Goal: Complete application form: Complete application form

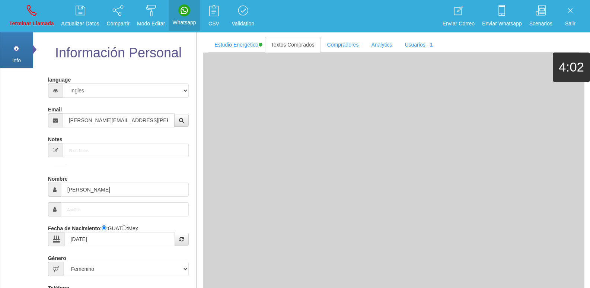
select select "4"
select select "2"
click at [23, 19] on link "Terminar Llamada" at bounding box center [32, 16] width 50 height 28
select select "0"
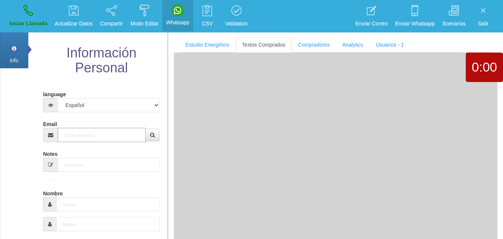
click at [110, 134] on input "Email" at bounding box center [102, 135] width 88 height 14
paste input "[PERSON_NAME][EMAIL_ADDRESS][PERSON_NAME][DOMAIN_NAME]"
type input "[PERSON_NAME][EMAIL_ADDRESS][PERSON_NAME][DOMAIN_NAME]"
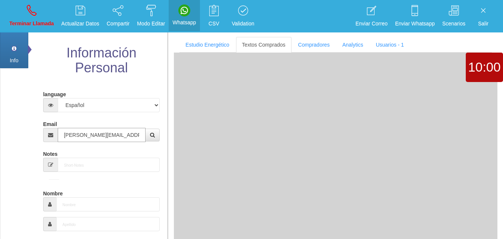
type input "[DATE]"
select select "4"
type input "Comprador simple"
type input "[PERSON_NAME]"
select select "1"
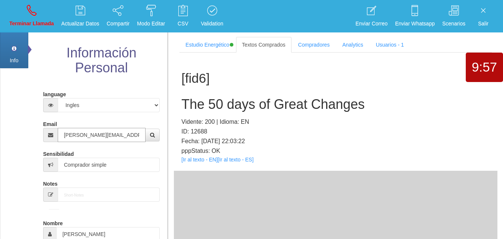
type input "[PERSON_NAME][EMAIL_ADDRESS][PERSON_NAME][DOMAIN_NAME]"
click at [207, 163] on div "[fid6] The 50 days of Great Changes Vidente: 200 | Idioma: EN ID: 12688 Fecha: …" at bounding box center [336, 112] width 324 height 118
click at [204, 160] on link "[Ir al texto - EN]" at bounding box center [199, 159] width 36 height 6
click at [195, 102] on h2 "The 50 days of Great Changes" at bounding box center [335, 104] width 309 height 15
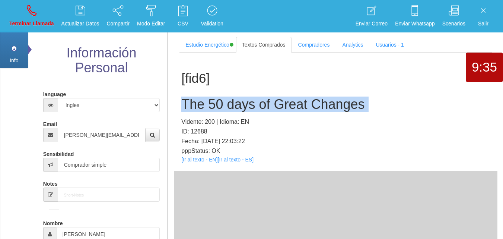
click at [195, 102] on h2 "The 50 days of Great Changes" at bounding box center [335, 104] width 309 height 15
copy h2 "The 50 days of Great Changes"
click at [19, 13] on link "Terminar Llamada" at bounding box center [32, 16] width 50 height 28
select select "0"
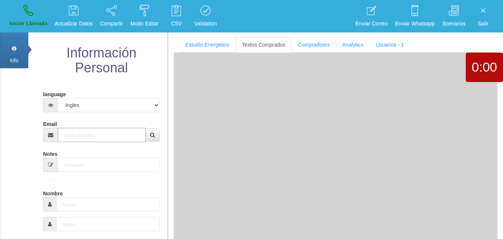
click at [96, 137] on input "Email" at bounding box center [102, 135] width 88 height 14
paste input "[EMAIL_ADDRESS][DOMAIN_NAME]"
type input "[EMAIL_ADDRESS][DOMAIN_NAME]"
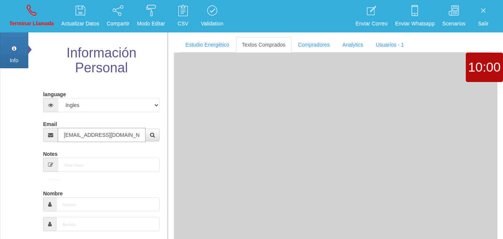
type input "11 Ene 1961"
type input "Comprador simple"
type input "[PERSON_NAME]"
select select "1"
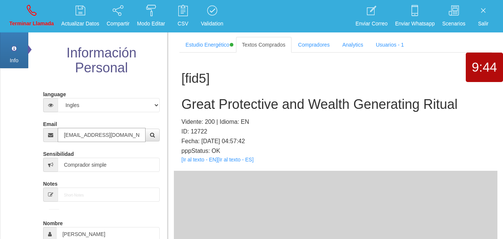
type input "[EMAIL_ADDRESS][DOMAIN_NAME]"
click at [207, 160] on link "[Ir al texto - EN]" at bounding box center [199, 159] width 36 height 6
click at [183, 105] on h2 "Great Protective and Wealth Generating Ritual" at bounding box center [335, 104] width 309 height 15
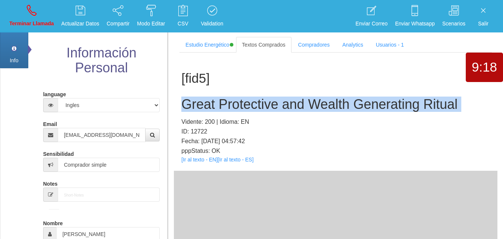
click at [183, 105] on h2 "Great Protective and Wealth Generating Ritual" at bounding box center [335, 104] width 309 height 15
copy h2 "Great Protective and Wealth Generating Ritual"
click at [42, 12] on link "Terminar Llamada" at bounding box center [32, 16] width 50 height 28
select select "0"
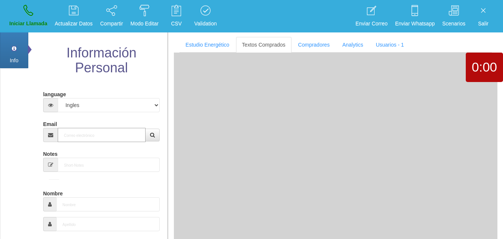
click at [81, 139] on input "Email" at bounding box center [102, 135] width 88 height 14
paste input "[EMAIL_ADDRESS][DOMAIN_NAME]"
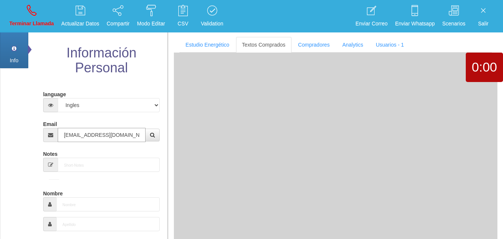
type input "[EMAIL_ADDRESS][DOMAIN_NAME]"
type input "6 Mayo 1949"
type input "Comprador simple"
type input "[PERSON_NAME]"
select select "2"
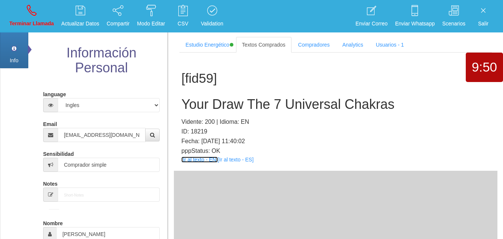
click at [197, 158] on link "[Ir al texto - EN]" at bounding box center [199, 159] width 36 height 6
click at [233, 110] on h2 "Your Draw The 7 Universal Chakras" at bounding box center [335, 104] width 309 height 15
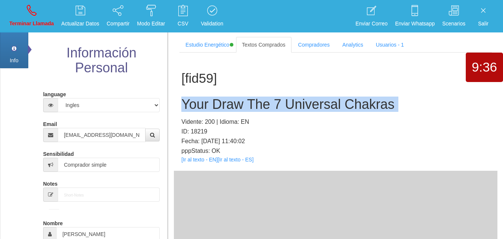
click at [233, 110] on h2 "Your Draw The 7 Universal Chakras" at bounding box center [335, 104] width 309 height 15
copy h2 "Your Draw The 7 Universal Chakras"
click at [20, 17] on link "Terminar Llamada" at bounding box center [32, 16] width 50 height 28
select select "0"
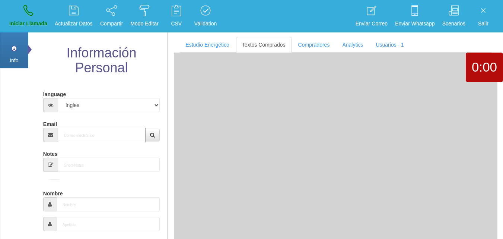
click at [98, 140] on input "Email" at bounding box center [102, 135] width 88 height 14
paste input "[EMAIL_ADDRESS][DOMAIN_NAME]"
type input "[EMAIL_ADDRESS][DOMAIN_NAME]"
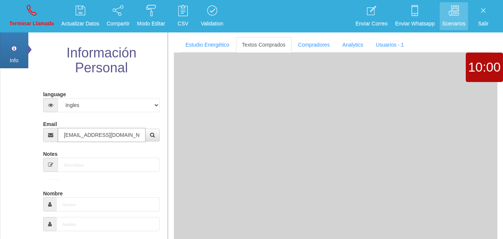
type input "[DATE]"
select select "1"
type input "Comprador bajo"
type input "[PERSON_NAME]+[PERSON_NAME]+Lombo+"
select select "2"
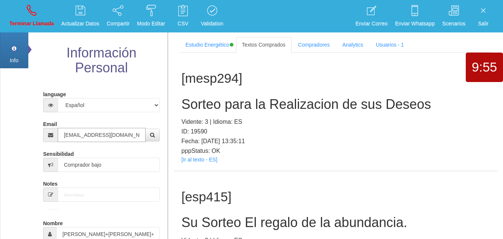
type input "[EMAIL_ADDRESS][DOMAIN_NAME]"
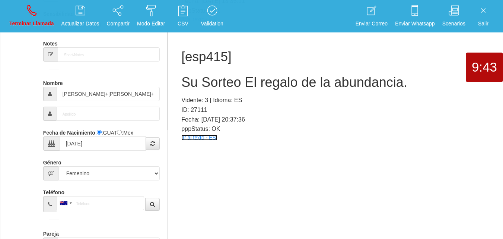
click at [193, 138] on link "[Ir al texto - ES]" at bounding box center [199, 137] width 36 height 6
click at [198, 77] on h2 "Su Sorteo El regalo de la abundancia." at bounding box center [335, 82] width 309 height 15
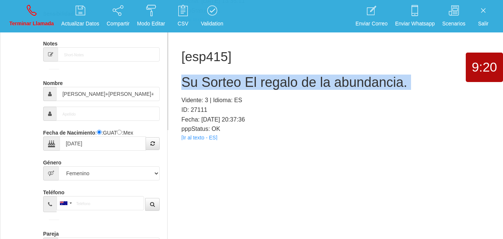
click at [198, 78] on h2 "Su Sorteo El regalo de la abundancia." at bounding box center [335, 82] width 309 height 15
copy h2 "Su Sorteo El regalo de la abundancia."
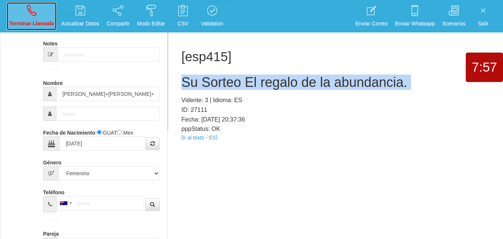
click at [45, 20] on p "Terminar Llamada" at bounding box center [31, 23] width 45 height 9
select select "0"
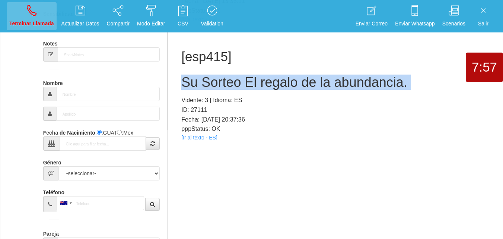
scroll to position [0, 0]
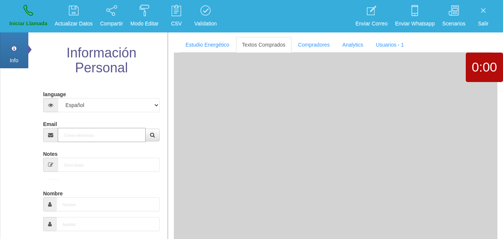
click at [87, 136] on input "Email" at bounding box center [102, 135] width 88 height 14
paste input "[EMAIL_ADDRESS][DOMAIN_NAME]"
type input "[EMAIL_ADDRESS][DOMAIN_NAME]"
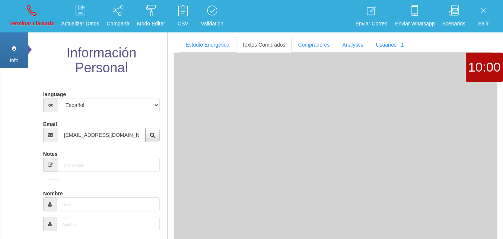
type input "1 Ene 1926"
select select "4"
type input "Excelente Comprador"
type input "[PERSON_NAME]"
select select "2"
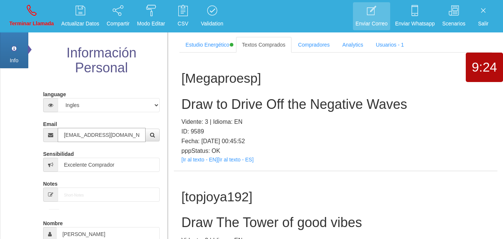
type input "[EMAIL_ADDRESS][DOMAIN_NAME]"
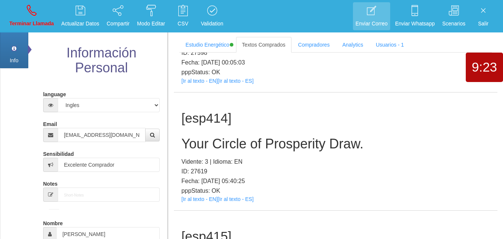
scroll to position [20674, 0]
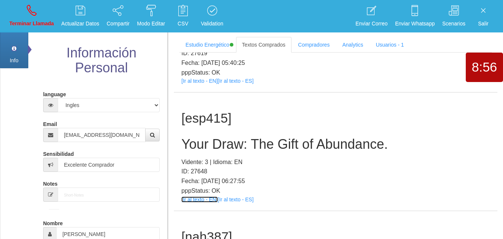
click at [206, 196] on link "[Ir al texto - EN]" at bounding box center [199, 199] width 36 height 6
click at [247, 137] on h2 "Your Draw: The Gift of Abundance." at bounding box center [335, 144] width 309 height 15
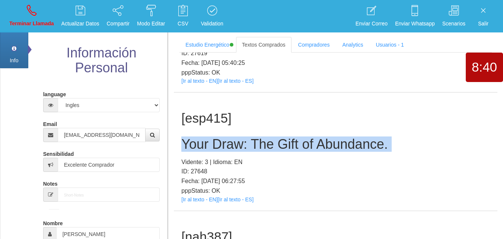
click at [247, 137] on h2 "Your Draw: The Gift of Abundance." at bounding box center [335, 144] width 309 height 15
copy h2 "Your Draw: The Gift of Abundance."
click at [39, 13] on link "Terminar Llamada" at bounding box center [32, 16] width 50 height 28
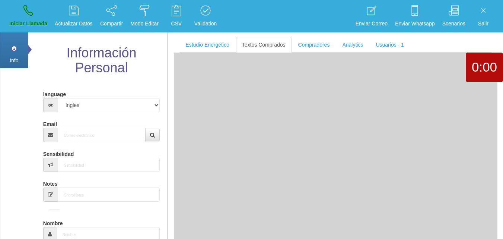
select select "0"
paste input "[EMAIL_ADDRESS][DOMAIN_NAME]"
click at [105, 132] on input "[EMAIL_ADDRESS][DOMAIN_NAME]" at bounding box center [102, 135] width 88 height 14
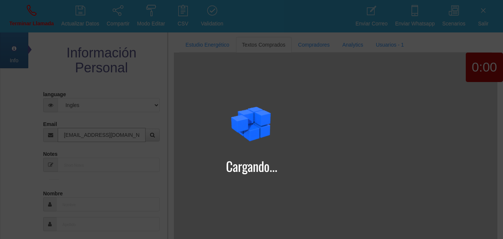
type input "[EMAIL_ADDRESS][DOMAIN_NAME]"
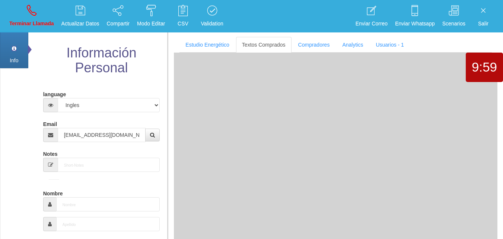
type input "2 Mayo 1943"
type input "Comprador simple"
type input "[PERSON_NAME]"
select select "1"
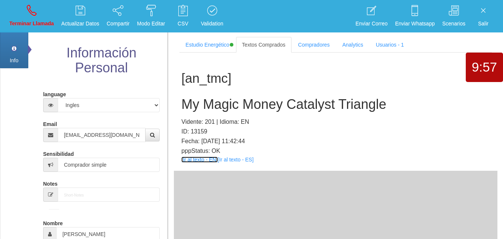
click at [201, 156] on link "[Ir al texto - EN]" at bounding box center [199, 159] width 36 height 6
click at [194, 96] on div "[an_tmc] My Magic Money Catalyst Triangle Vidente: 201 | Idioma: EN ID: 13159 F…" at bounding box center [336, 112] width 324 height 118
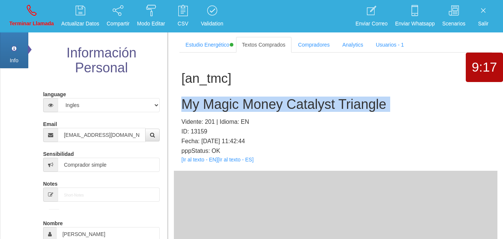
click at [194, 96] on div "[an_tmc] My Magic Money Catalyst Triangle Vidente: 201 | Idioma: EN ID: 13159 F…" at bounding box center [336, 112] width 324 height 118
copy h2 "My Magic Money Catalyst Triangle"
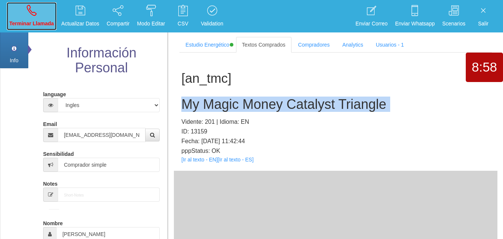
click at [27, 5] on icon at bounding box center [32, 10] width 10 height 12
select select "0"
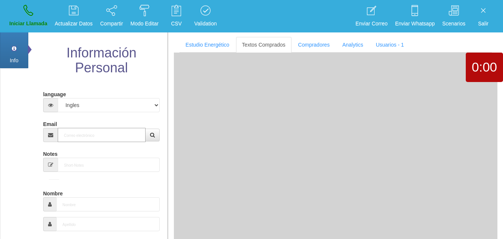
paste input "[PERSON_NAME][EMAIL_ADDRESS][DOMAIN_NAME]"
click at [86, 132] on input "[PERSON_NAME][EMAIL_ADDRESS][DOMAIN_NAME]" at bounding box center [102, 135] width 88 height 14
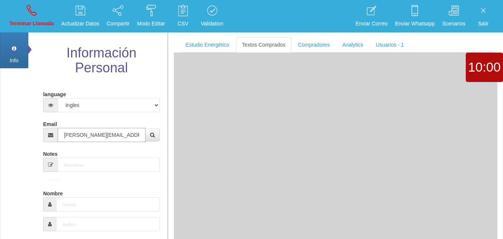
type input "[PERSON_NAME][EMAIL_ADDRESS][DOMAIN_NAME]"
type input "[DATE]"
type input "Comprador simple"
type input "[PERSON_NAME]"
select select "2"
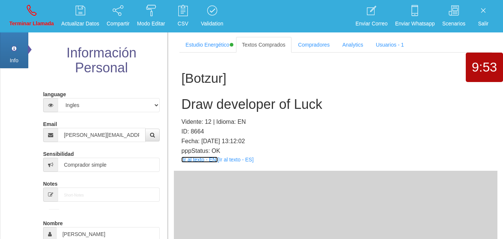
click at [200, 159] on link "[Ir al texto - EN]" at bounding box center [199, 159] width 36 height 6
click at [202, 86] on div "[Botzur] Draw developer of Luck Vidente: 12 | Idioma: EN ID: 8664 Fecha: [DATE]…" at bounding box center [336, 112] width 324 height 118
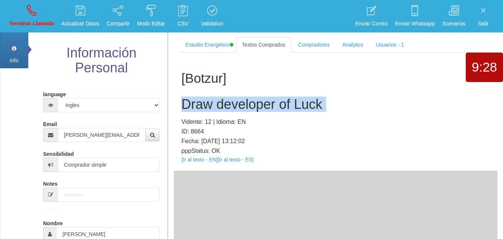
click at [202, 86] on div "[Botzur] Draw developer of Luck Vidente: 12 | Idioma: EN ID: 8664 Fecha: [DATE]…" at bounding box center [336, 112] width 324 height 118
copy h2 "Draw developer of Luck"
click at [34, 16] on link "Terminar Llamada" at bounding box center [32, 16] width 50 height 28
select select "0"
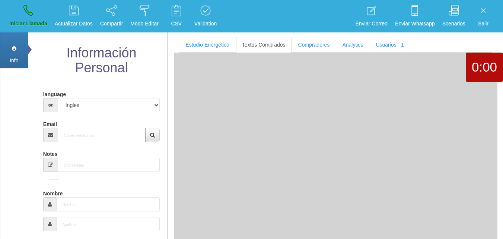
click at [97, 133] on input "Email" at bounding box center [102, 135] width 88 height 14
paste input "[EMAIL_ADDRESS][DOMAIN_NAME]"
type input "[EMAIL_ADDRESS][DOMAIN_NAME]"
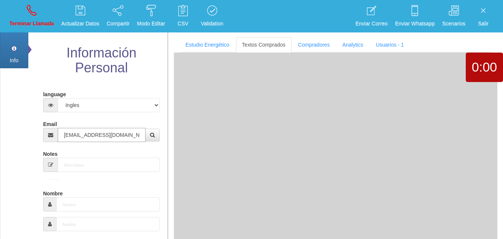
type input "18 Mayo 1954"
type input "Comprador bajo"
type input "[PERSON_NAME]"
select select "2"
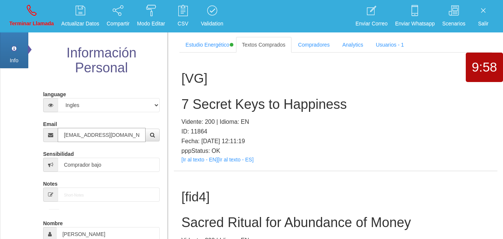
type input "[EMAIL_ADDRESS][DOMAIN_NAME]"
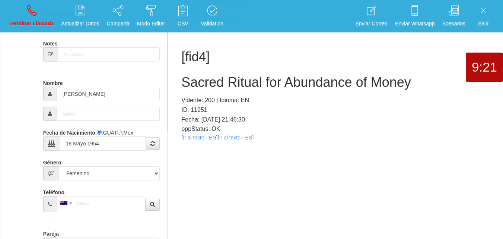
drag, startPoint x: 209, startPoint y: 146, endPoint x: 203, endPoint y: 143, distance: 6.4
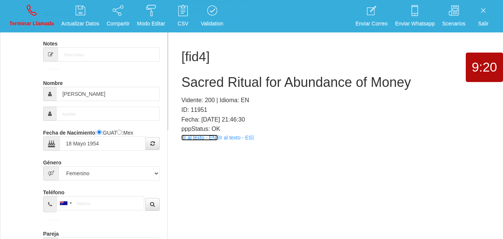
click at [198, 139] on link "[Ir al texto - EN]" at bounding box center [199, 137] width 36 height 6
click at [229, 82] on h2 "Sacred Ritual for Abundance of Money" at bounding box center [335, 82] width 309 height 15
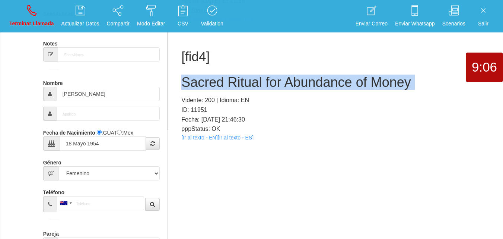
click at [229, 82] on h2 "Sacred Ritual for Abundance of Money" at bounding box center [335, 82] width 309 height 15
copy h2 "Sacred Ritual for Abundance of Money"
click at [26, 16] on link "Terminar Llamada" at bounding box center [32, 16] width 50 height 28
select select "0"
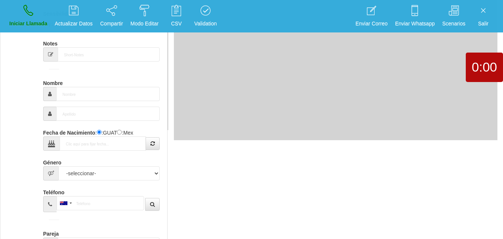
scroll to position [0, 0]
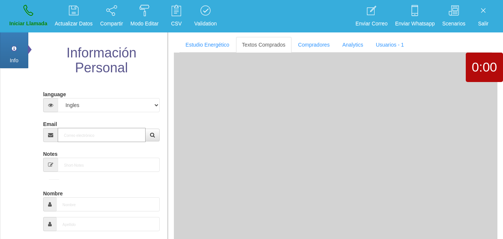
click at [92, 136] on input "Email" at bounding box center [102, 135] width 88 height 14
paste input "[EMAIL_ADDRESS][DOMAIN_NAME]"
type input "[EMAIL_ADDRESS][DOMAIN_NAME]"
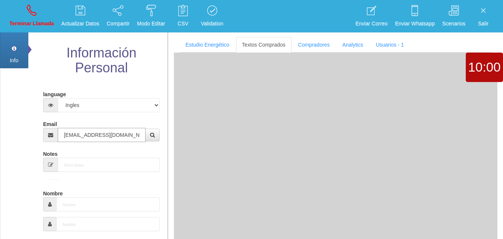
type input "10 Abr 1968"
type input "Treborjean"
select select "2"
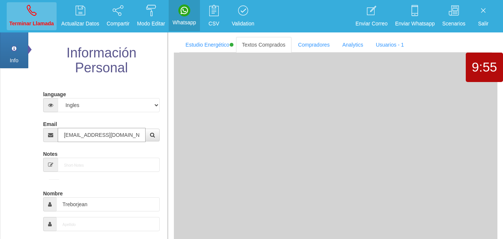
type input "[EMAIL_ADDRESS][DOMAIN_NAME]"
click at [36, 12] on icon at bounding box center [32, 10] width 10 height 12
select select "0"
